Goal: Task Accomplishment & Management: Manage account settings

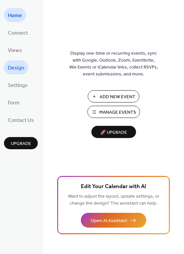
click at [14, 67] on span "Design" at bounding box center [16, 68] width 16 height 10
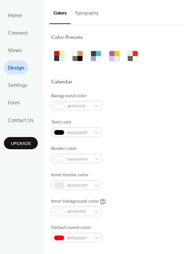
drag, startPoint x: 181, startPoint y: 91, endPoint x: 181, endPoint y: 116, distance: 25.7
click at [110, 93] on div "Background color #FFFFFFFF" at bounding box center [113, 101] width 125 height 18
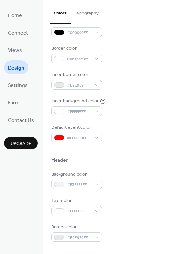
scroll to position [101, 0]
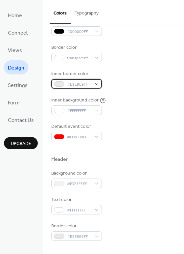
click at [96, 83] on div "#E9E9E9FF" at bounding box center [76, 84] width 51 height 10
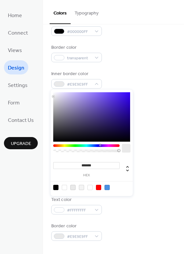
click at [100, 145] on div at bounding box center [86, 145] width 66 height 3
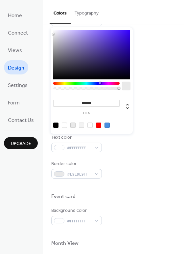
scroll to position [163, 0]
click at [65, 129] on div at bounding box center [92, 125] width 84 height 12
click at [65, 126] on div at bounding box center [64, 124] width 5 height 5
type input "*"
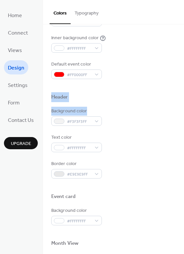
drag, startPoint x: 181, startPoint y: 87, endPoint x: 182, endPoint y: 110, distance: 23.0
click at [182, 110] on div "Color Presets Calendar Background color #FFFFFFFF Text color #000000FF Border c…" at bounding box center [113, 116] width 141 height 511
drag, startPoint x: 182, startPoint y: 88, endPoint x: 183, endPoint y: 116, distance: 28.7
click at [183, 116] on div "Color Presets Calendar Background color #FFFFFFFF Text color #000000FF Border c…" at bounding box center [113, 138] width 141 height 229
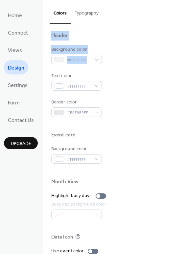
scroll to position [210, 0]
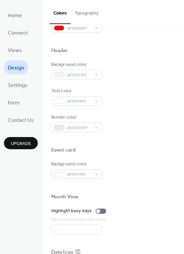
click at [133, 71] on div "Background color #F3F3F3FF" at bounding box center [113, 70] width 125 height 18
click at [98, 73] on div "#F3F3F3FF" at bounding box center [76, 75] width 51 height 10
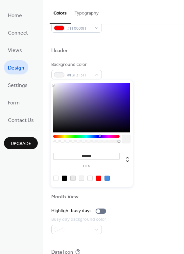
click at [100, 136] on div at bounding box center [86, 136] width 66 height 3
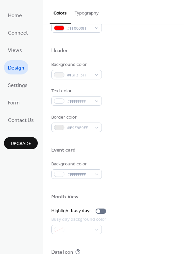
click at [130, 72] on div "Background color #F3F3F3FF" at bounding box center [113, 70] width 125 height 18
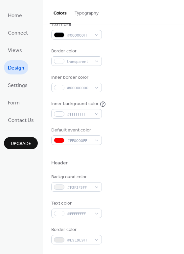
scroll to position [0, 0]
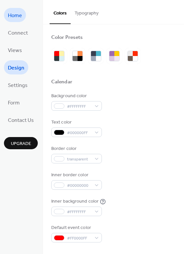
click at [14, 14] on span "Home" at bounding box center [15, 16] width 14 height 10
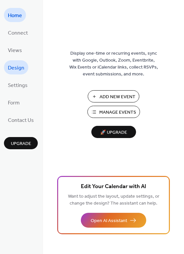
click at [19, 67] on span "Design" at bounding box center [16, 68] width 16 height 10
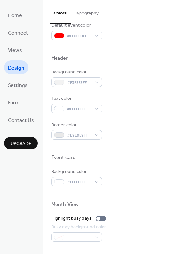
scroll to position [205, 0]
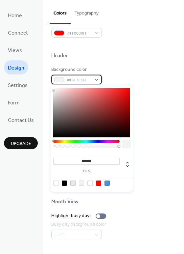
click at [99, 77] on div "#F3F3F3FF" at bounding box center [76, 80] width 51 height 10
click at [99, 141] on div at bounding box center [86, 141] width 66 height 3
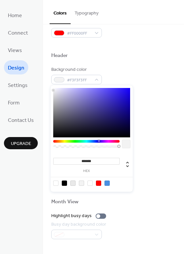
click at [156, 109] on div "Text color #FFFFFFFF" at bounding box center [113, 101] width 125 height 18
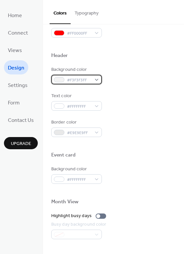
click at [93, 77] on div "#F3F3F3FF" at bounding box center [76, 80] width 51 height 10
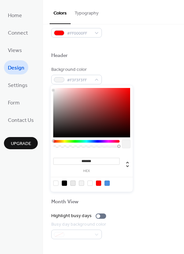
click at [69, 141] on div at bounding box center [86, 141] width 66 height 3
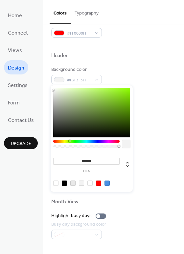
click at [101, 141] on div at bounding box center [86, 141] width 66 height 3
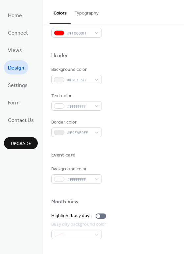
drag, startPoint x: 182, startPoint y: 106, endPoint x: 77, endPoint y: 95, distance: 106.0
click at [77, 95] on div "Color Presets Calendar Background color #FFFFFFFF Text color #000000FF Border c…" at bounding box center [113, 75] width 141 height 511
click at [95, 78] on div "#F3F3F3FF" at bounding box center [76, 80] width 51 height 10
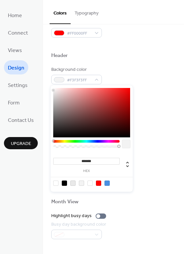
click at [125, 143] on div at bounding box center [126, 144] width 8 height 8
drag, startPoint x: 102, startPoint y: 142, endPoint x: 123, endPoint y: 143, distance: 21.4
click at [123, 143] on div at bounding box center [91, 145] width 77 height 11
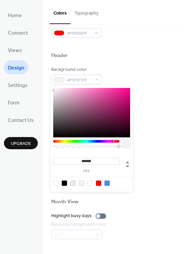
click at [114, 141] on div at bounding box center [86, 141] width 66 height 3
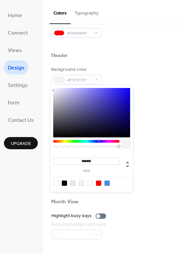
click at [98, 141] on div at bounding box center [86, 141] width 66 height 3
type input "*******"
click at [102, 122] on div at bounding box center [91, 112] width 77 height 49
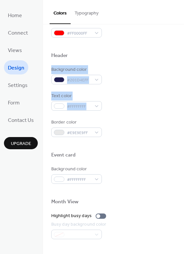
drag, startPoint x: 181, startPoint y: 57, endPoint x: 184, endPoint y: 117, distance: 60.3
click at [184, 117] on div "Color Presets Calendar Background color #FFFFFFFF Text color #000000FF Border c…" at bounding box center [113, 138] width 141 height 229
